Goal: Task Accomplishment & Management: Complete application form

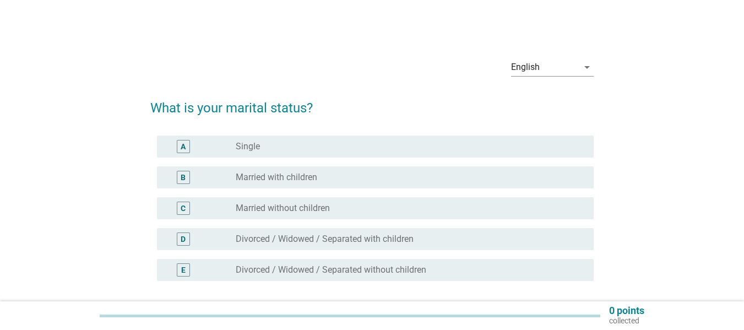
click at [346, 178] on div "radio_button_unchecked Married with children" at bounding box center [406, 177] width 340 height 11
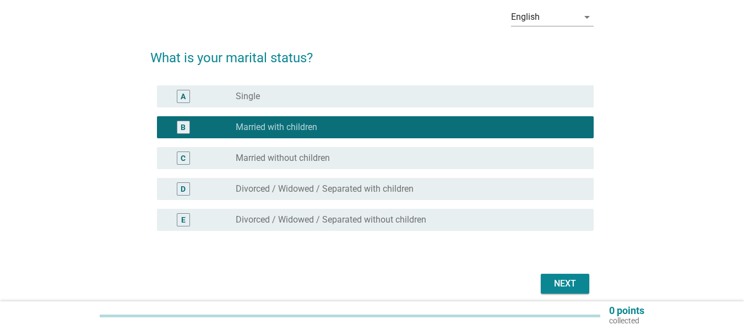
scroll to position [95, 0]
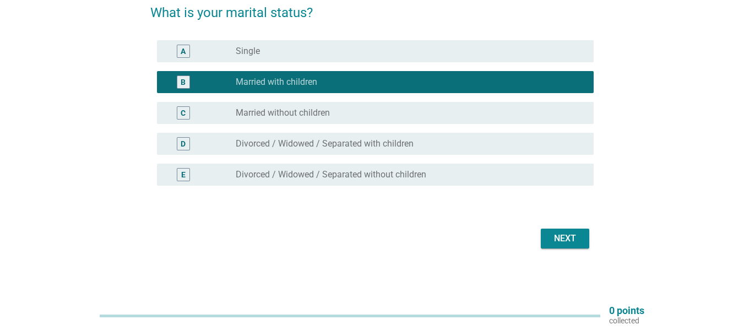
click at [565, 240] on div "Next" at bounding box center [564, 238] width 31 height 13
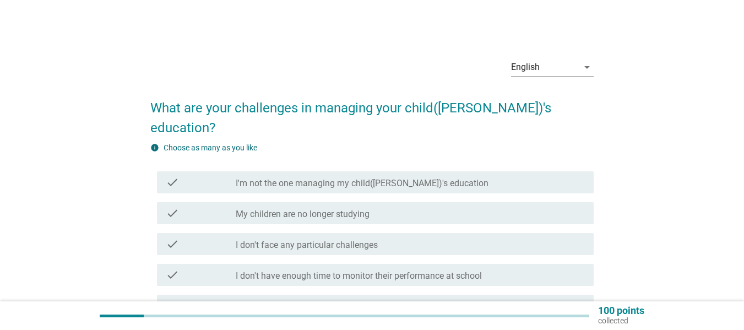
click at [445, 206] on div "check_box_outline_blank My children are no longer studying" at bounding box center [410, 212] width 349 height 13
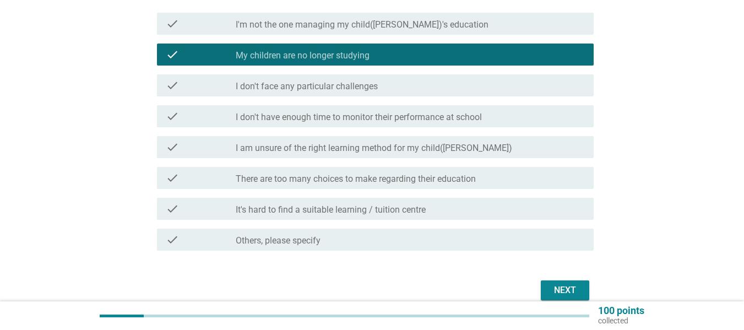
scroll to position [165, 0]
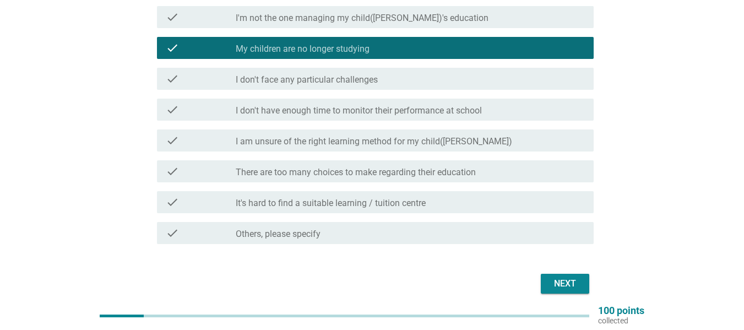
click at [556, 277] on div "Next" at bounding box center [564, 283] width 31 height 13
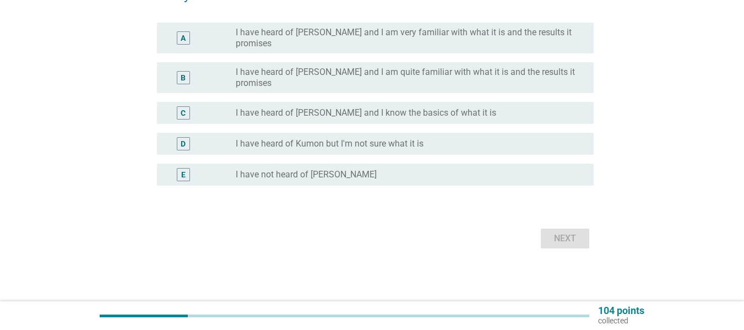
scroll to position [0, 0]
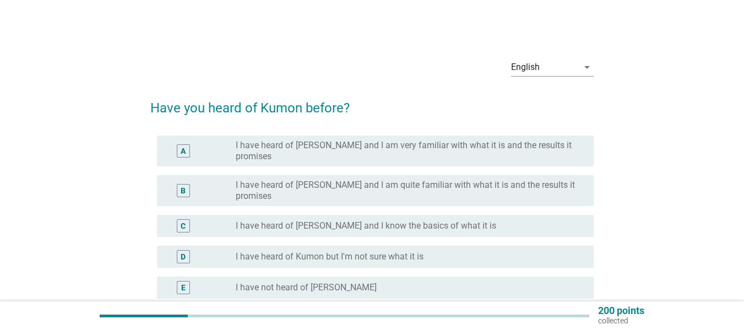
click at [462, 251] on div "radio_button_unchecked I have heard of Kumon but I'm not sure what it is" at bounding box center [406, 256] width 340 height 11
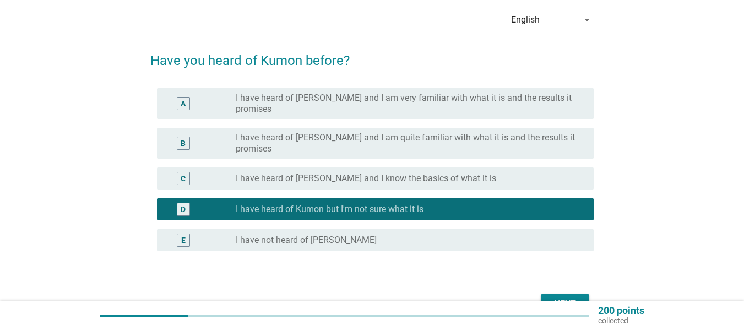
scroll to position [95, 0]
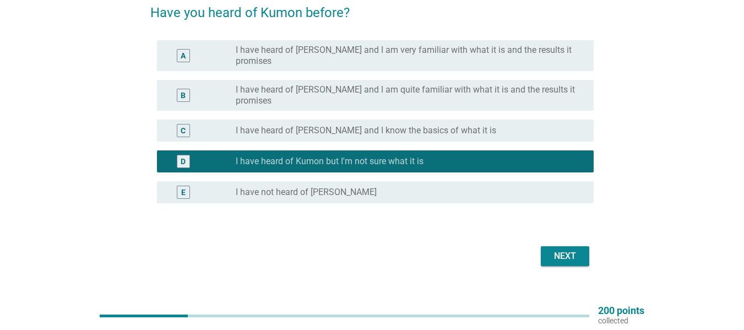
click at [554, 249] on div "Next" at bounding box center [564, 255] width 31 height 13
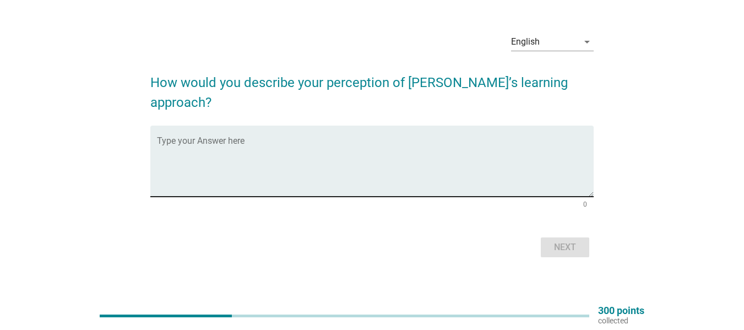
scroll to position [29, 0]
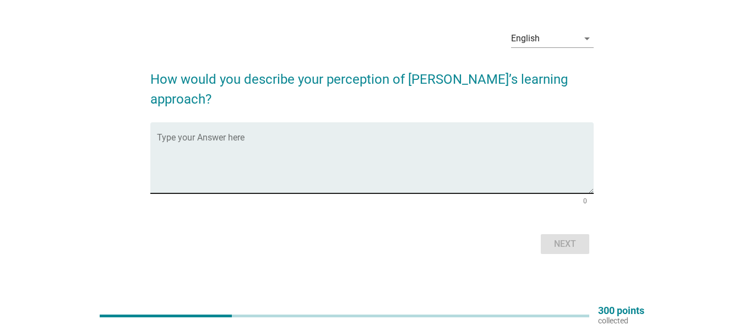
click at [304, 135] on textarea "Type your Answer here" at bounding box center [375, 164] width 436 height 58
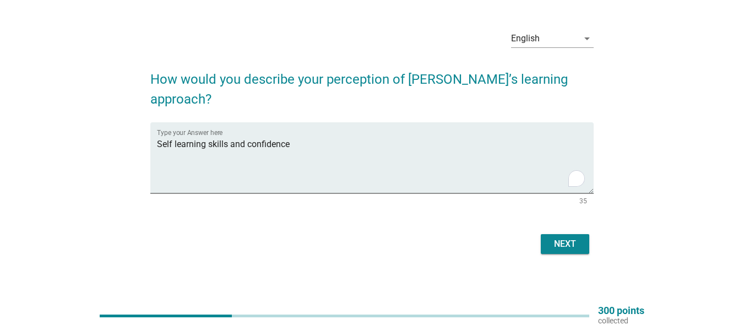
click at [61, 36] on div "English arrow_drop_down How would you describe your perception of [PERSON_NAME]…" at bounding box center [371, 139] width 691 height 254
click at [160, 135] on textarea "Self learning skills and confidence" at bounding box center [375, 164] width 436 height 58
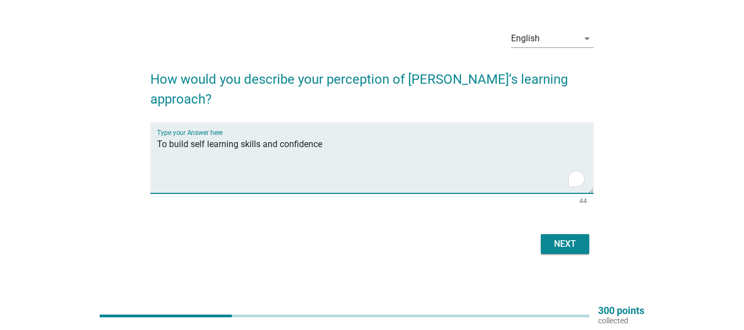
click at [330, 135] on textarea "To build self learning skills and confidence" at bounding box center [375, 164] width 436 height 58
type textarea "To build self learning skills and confidence."
click at [564, 237] on div "Next" at bounding box center [564, 243] width 31 height 13
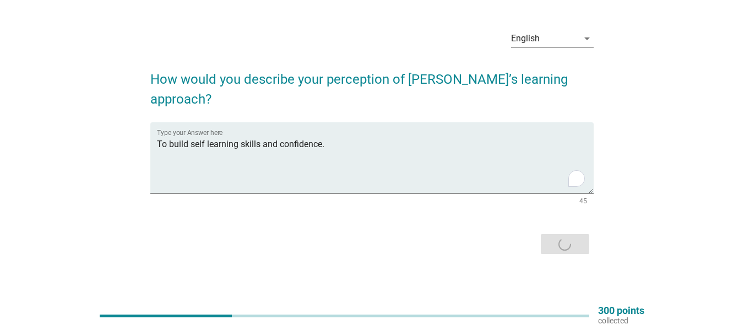
scroll to position [0, 0]
